Goal: Task Accomplishment & Management: Manage account settings

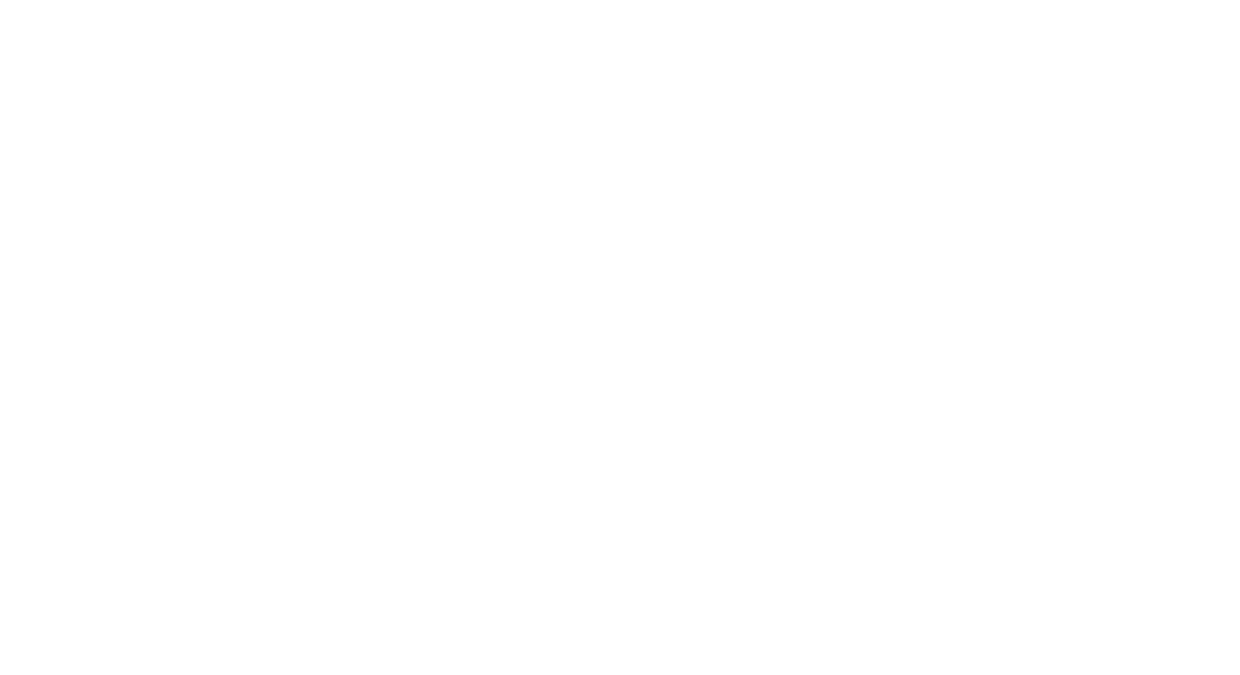
type input "[PERSON_NAME][DOMAIN_NAME][EMAIL_ADDRESS][PERSON_NAME][DOMAIN_NAME]"
click at [0, 0] on input "Sign In" at bounding box center [0, 0] width 0 height 0
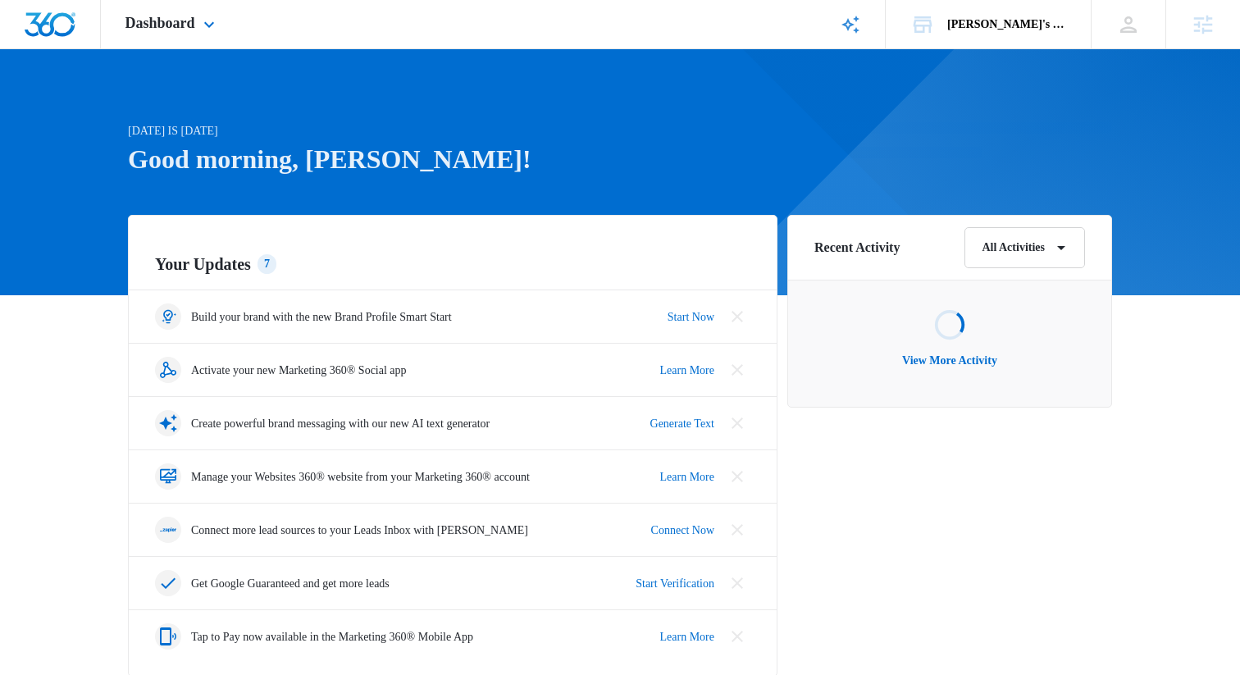
click at [144, 14] on div "Dashboard Apps Reputation Websites Forms CRM Email Social Shop Scheduling Conte…" at bounding box center [172, 24] width 143 height 48
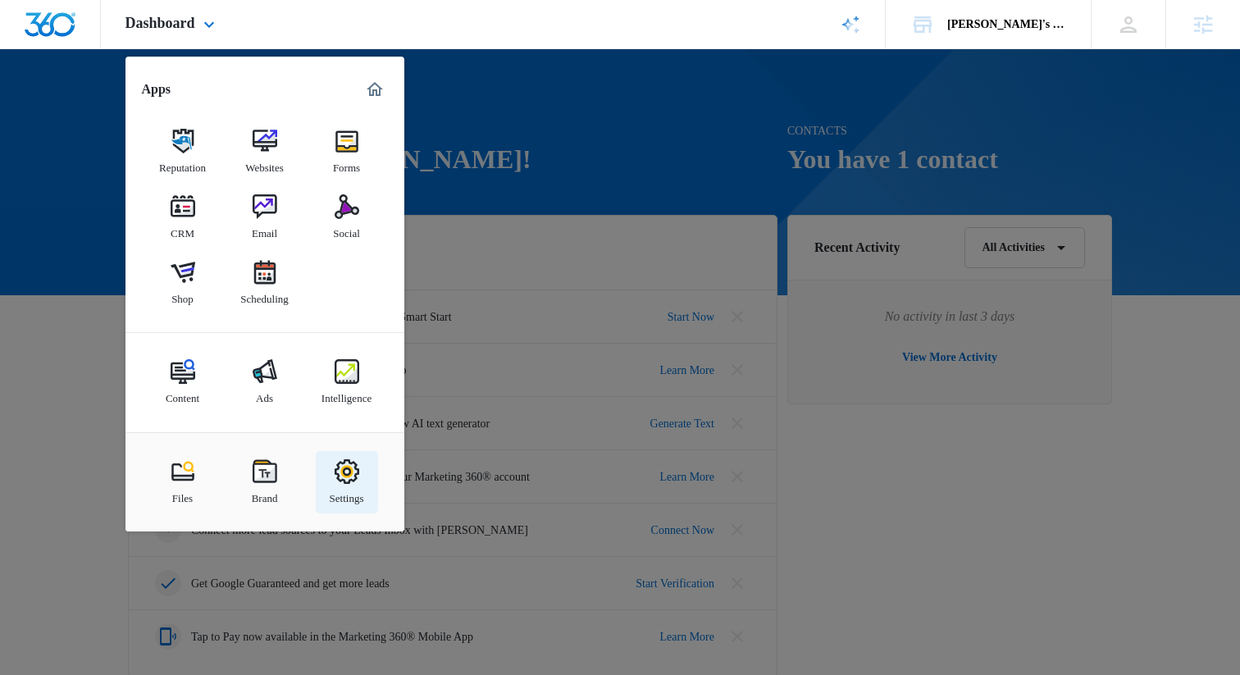
click at [346, 478] on img at bounding box center [346, 471] width 25 height 25
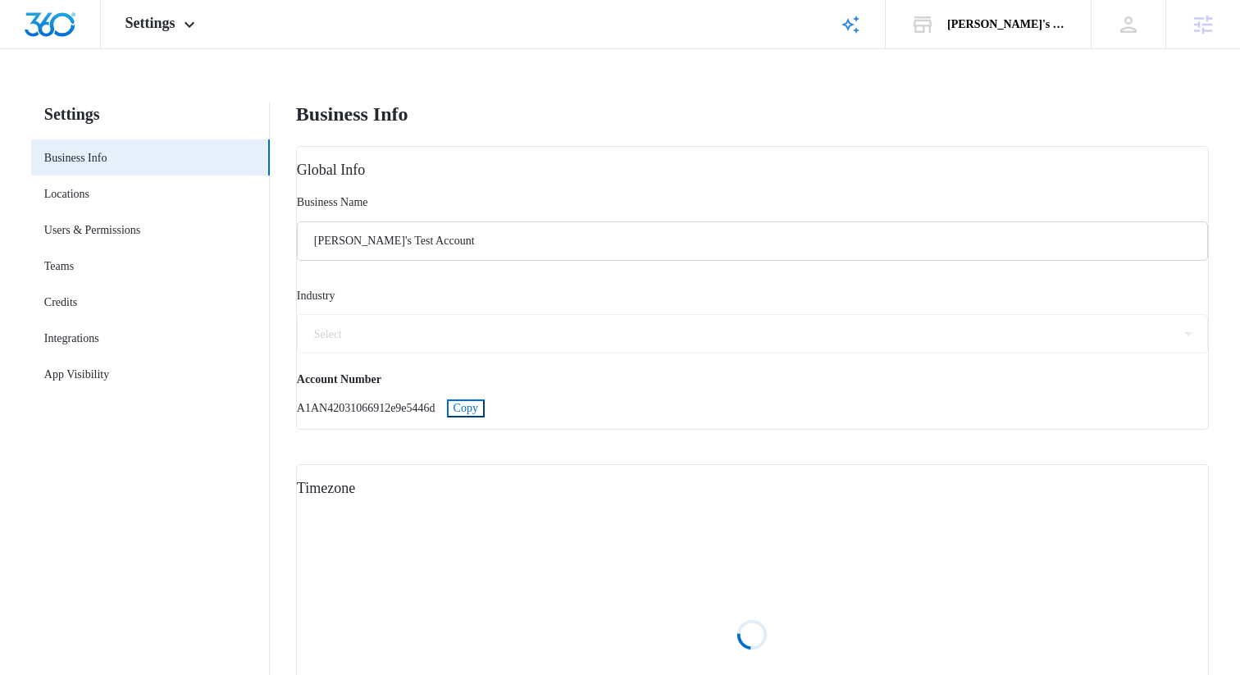
select select "72"
select select "US"
select select "America/New_York"
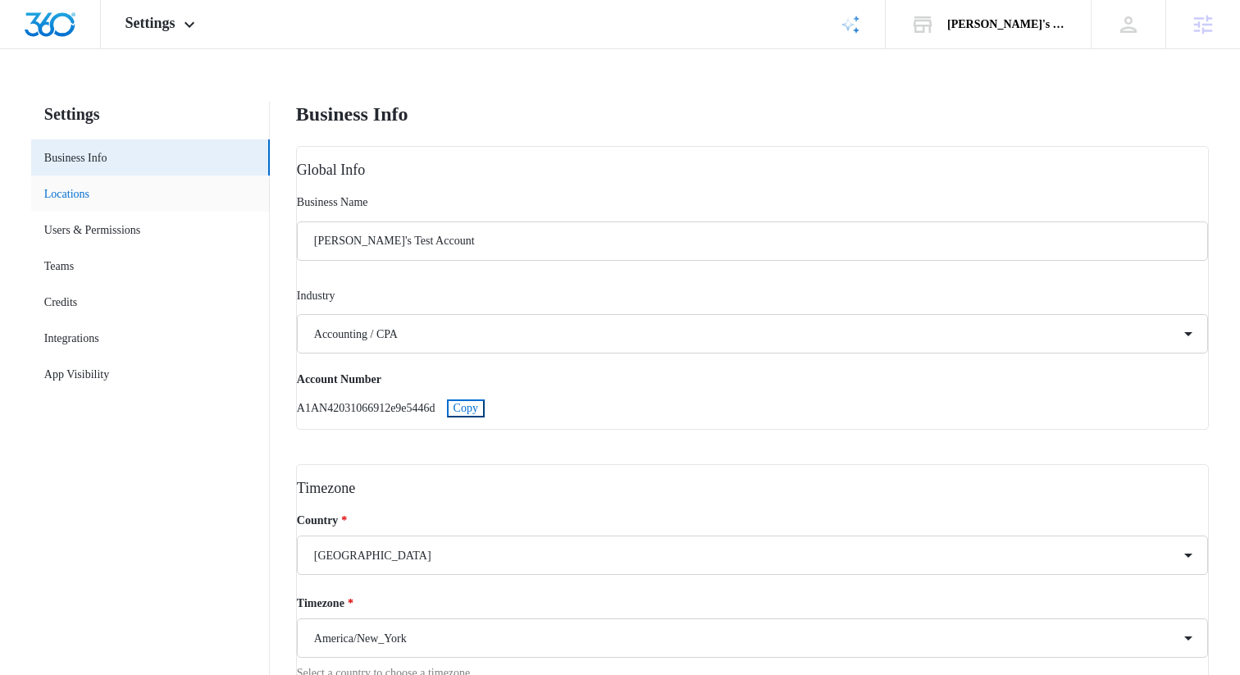
click at [79, 187] on link "Locations" at bounding box center [66, 193] width 45 height 17
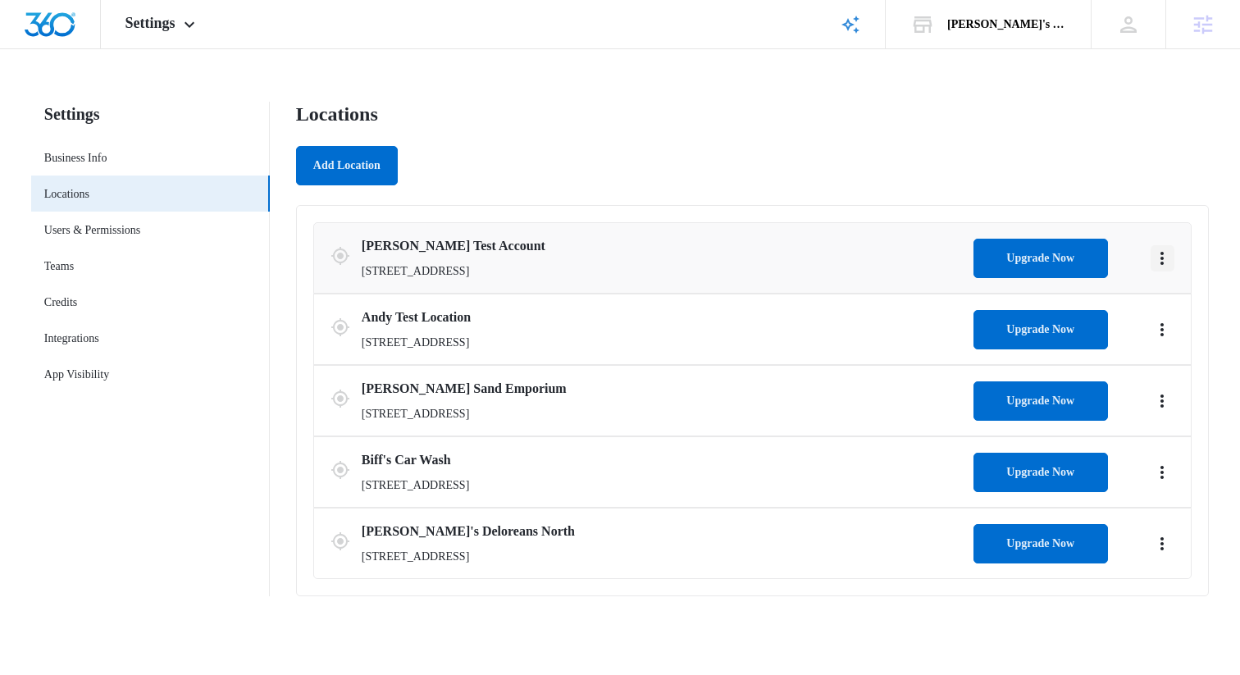
click at [1154, 263] on icon "Actions" at bounding box center [1162, 258] width 20 height 20
click at [1178, 298] on link "Edit" at bounding box center [1180, 304] width 19 height 12
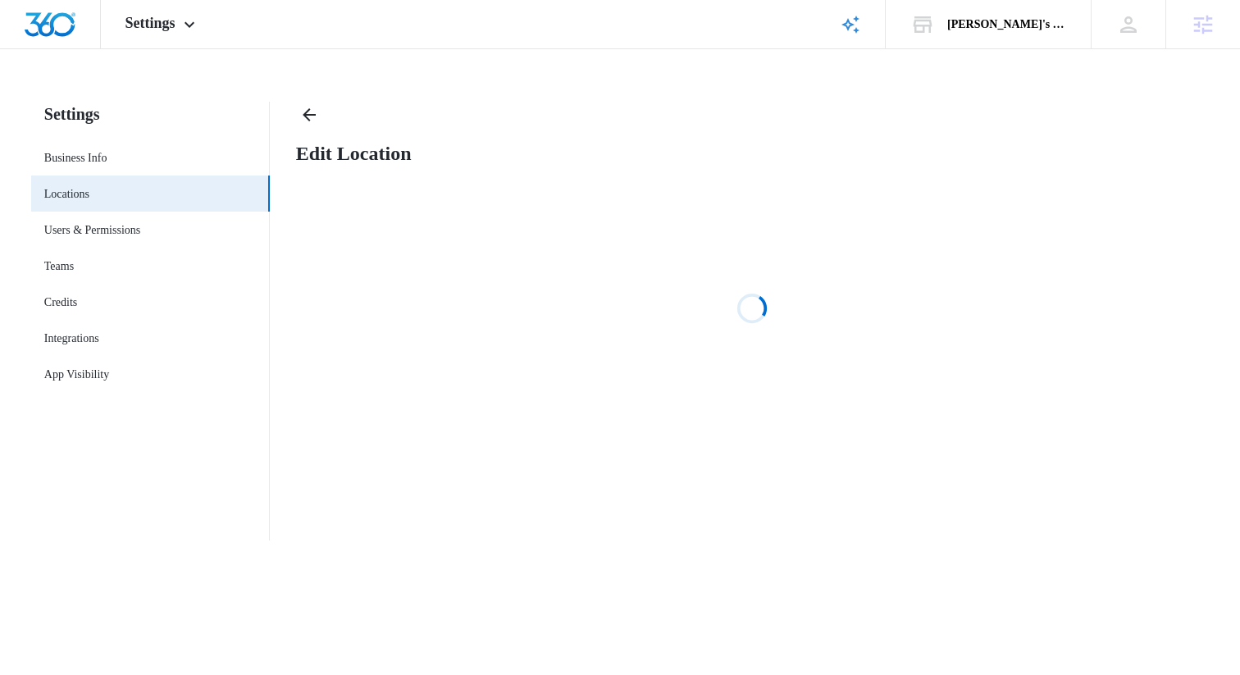
select select "[US_STATE]"
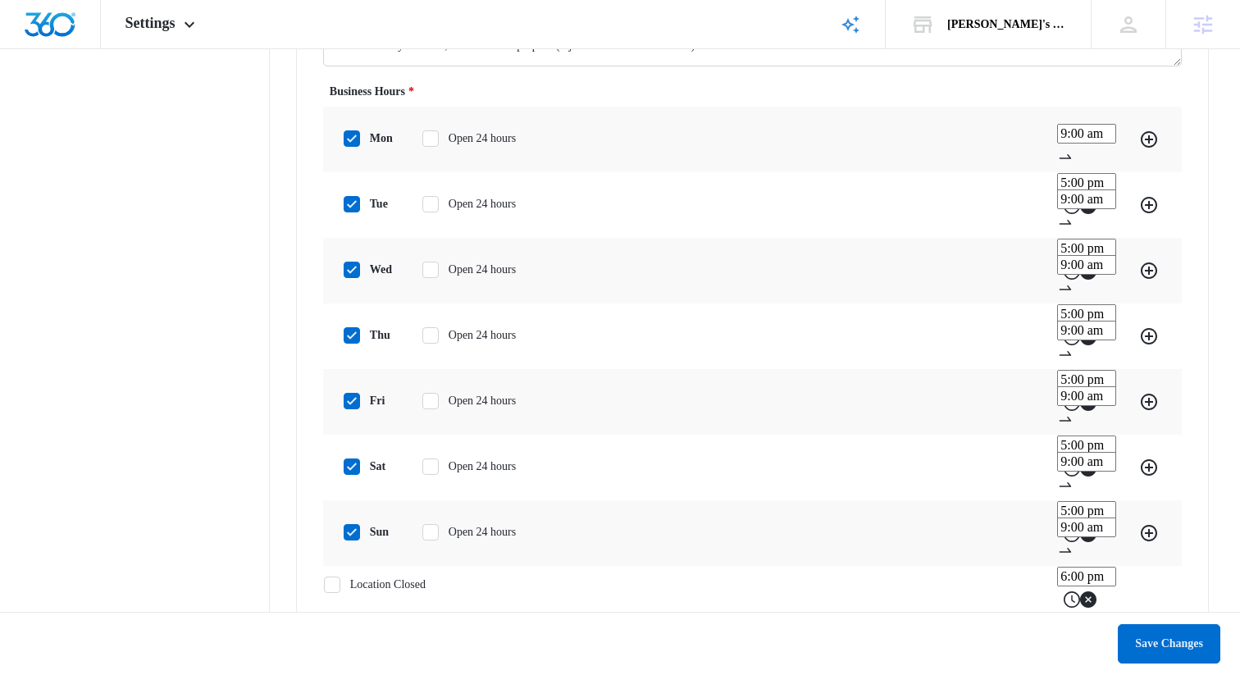
scroll to position [1431, 0]
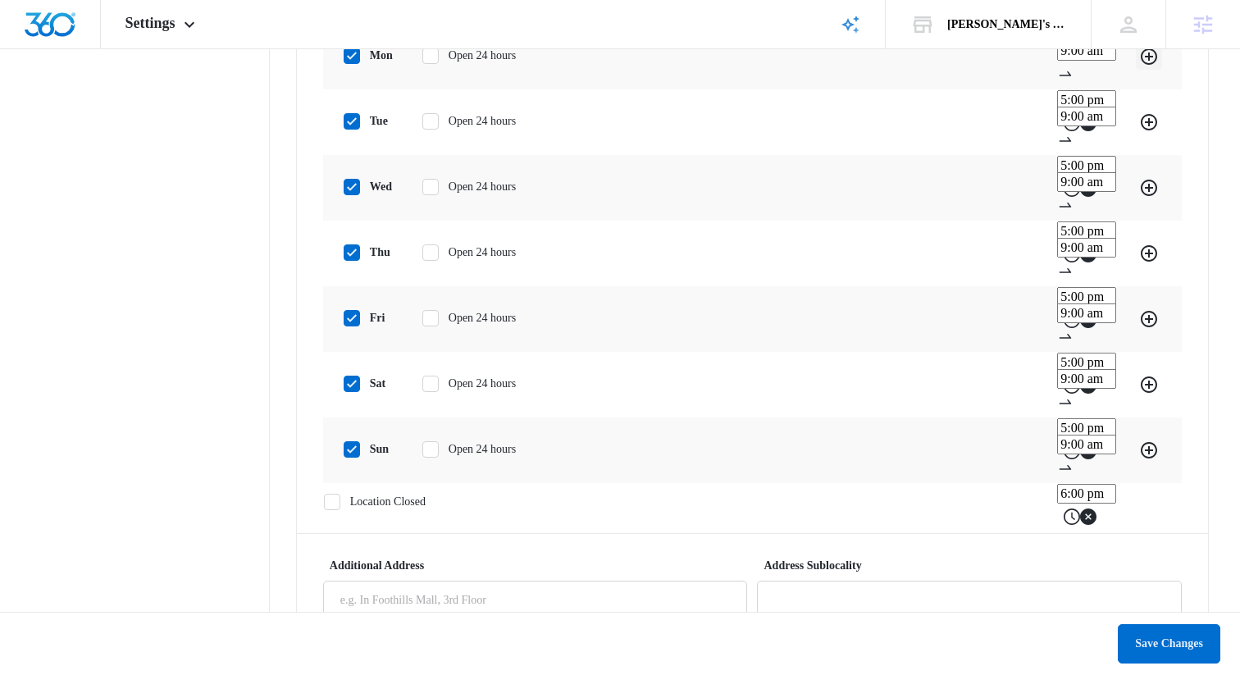
click at [1151, 66] on icon "Add" at bounding box center [1149, 57] width 20 height 20
